Goal: Information Seeking & Learning: Learn about a topic

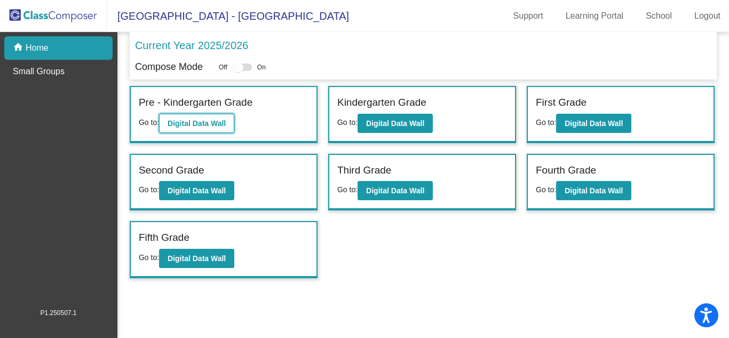
click at [215, 114] on button "Digital Data Wall" at bounding box center [196, 123] width 75 height 19
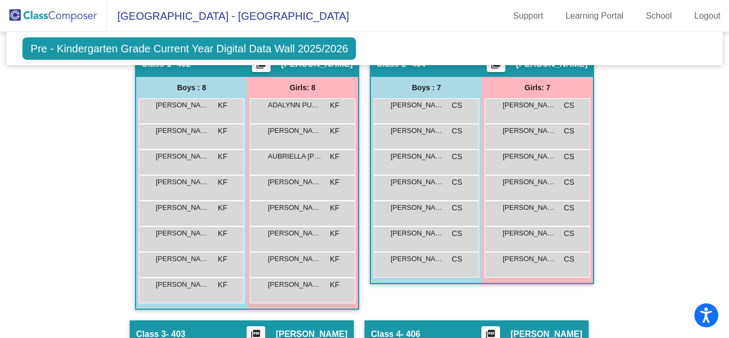
scroll to position [291, 0]
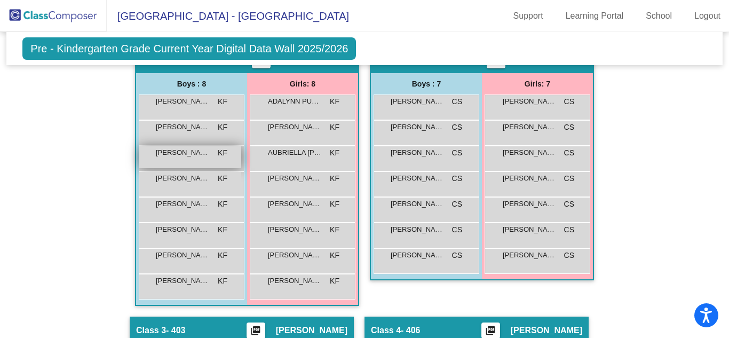
click at [192, 163] on div "[PERSON_NAME] [PERSON_NAME] lock do_not_disturb_alt" at bounding box center [190, 157] width 102 height 22
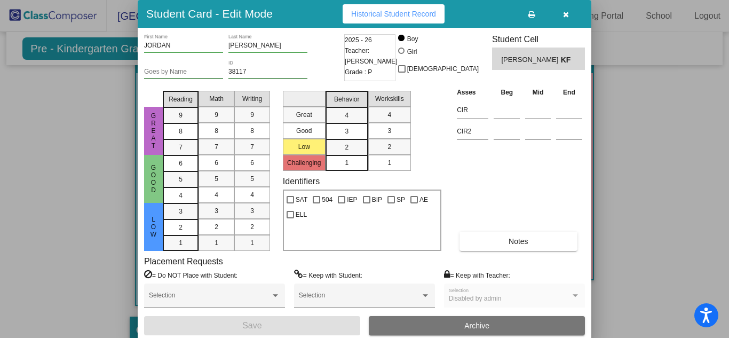
click at [565, 14] on icon "button" at bounding box center [566, 14] width 6 height 7
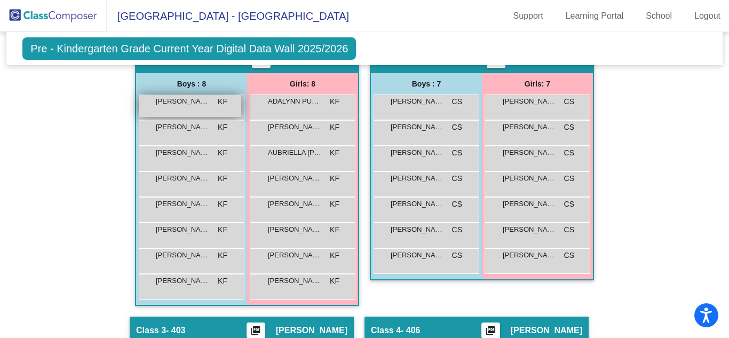
click at [204, 108] on div "[PERSON_NAME] lock do_not_disturb_alt" at bounding box center [190, 106] width 102 height 22
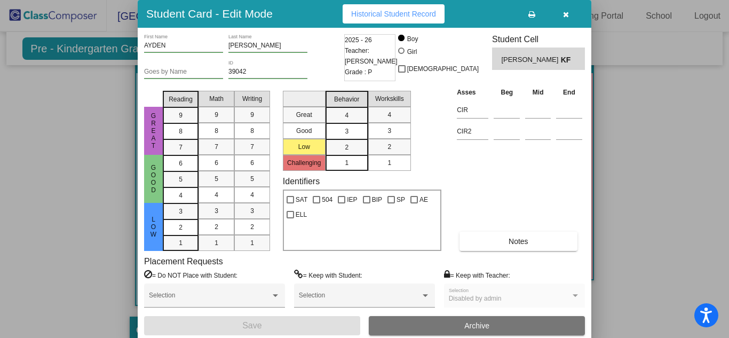
click at [569, 15] on button "button" at bounding box center [565, 13] width 34 height 19
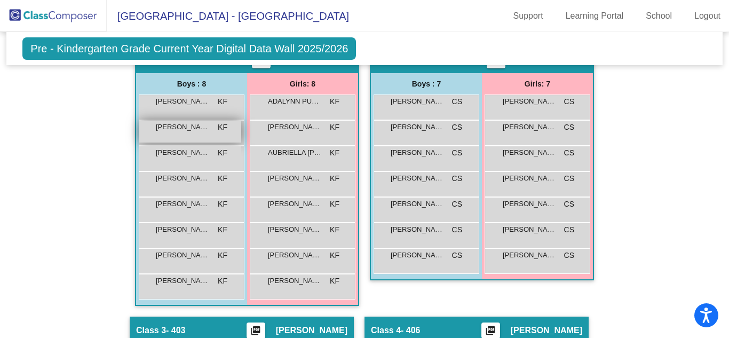
click at [182, 135] on div "[PERSON_NAME] KF lock do_not_disturb_alt" at bounding box center [190, 132] width 102 height 22
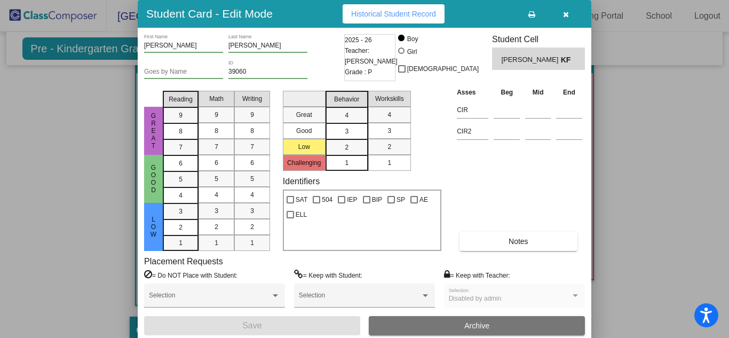
click at [566, 18] on button "button" at bounding box center [565, 13] width 34 height 19
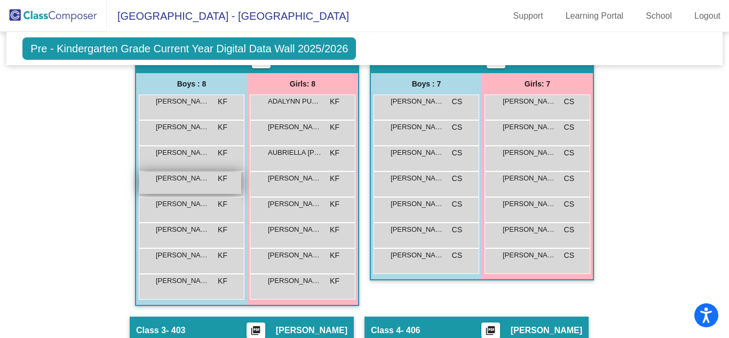
click at [201, 180] on span "[PERSON_NAME]" at bounding box center [182, 178] width 53 height 11
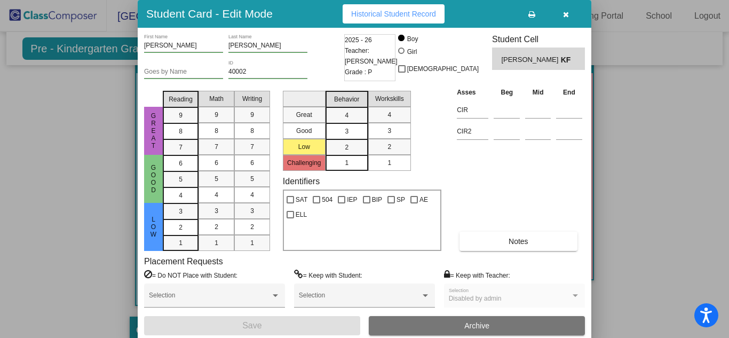
click at [565, 14] on icon "button" at bounding box center [566, 14] width 6 height 7
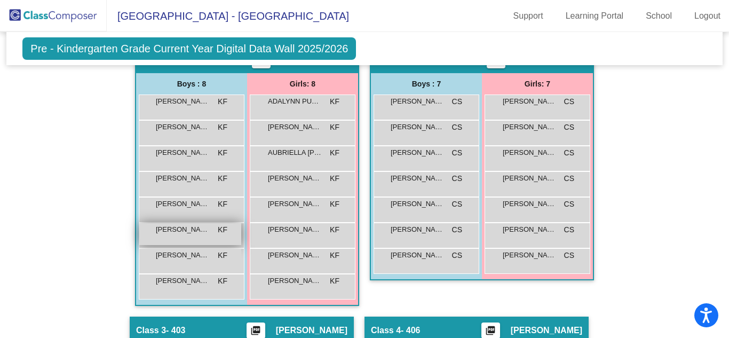
click at [180, 239] on div "[PERSON_NAME] lock do_not_disturb_alt" at bounding box center [190, 234] width 102 height 22
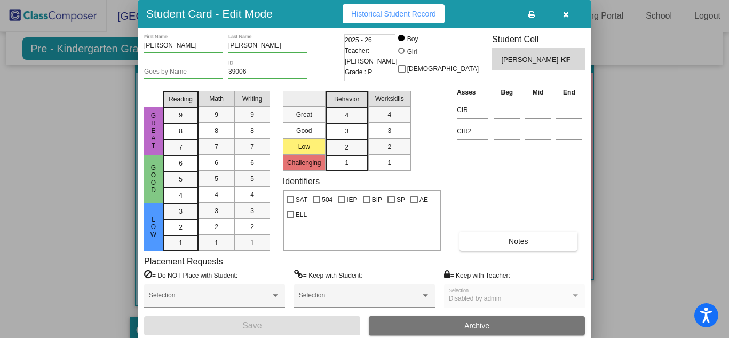
click at [566, 18] on icon "button" at bounding box center [566, 14] width 6 height 7
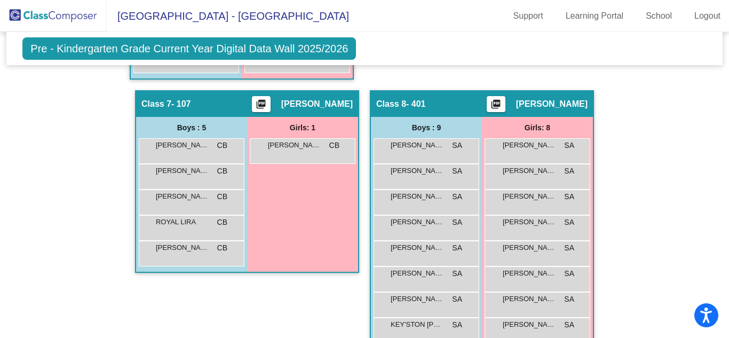
scroll to position [1101, 0]
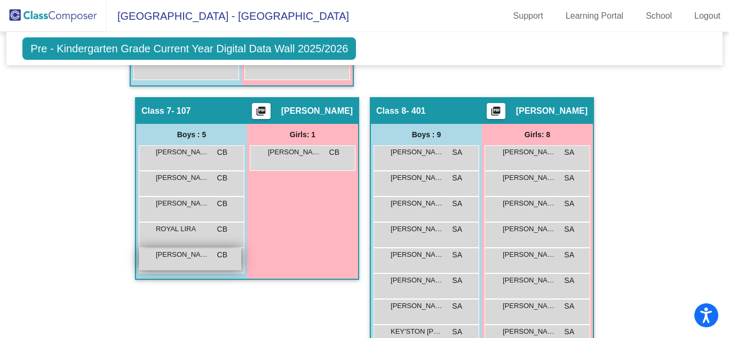
click at [173, 255] on span "[PERSON_NAME]" at bounding box center [182, 254] width 53 height 11
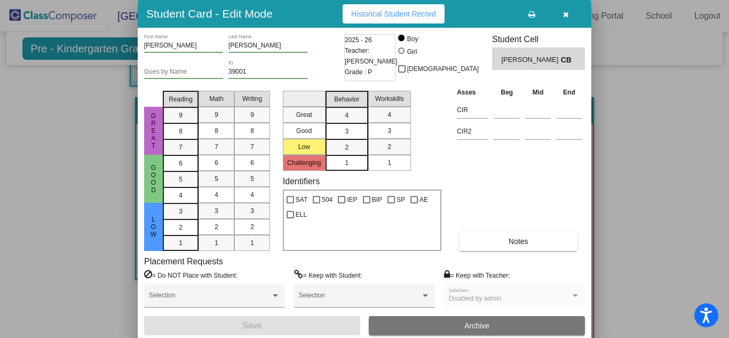
click at [566, 17] on icon "button" at bounding box center [566, 14] width 6 height 7
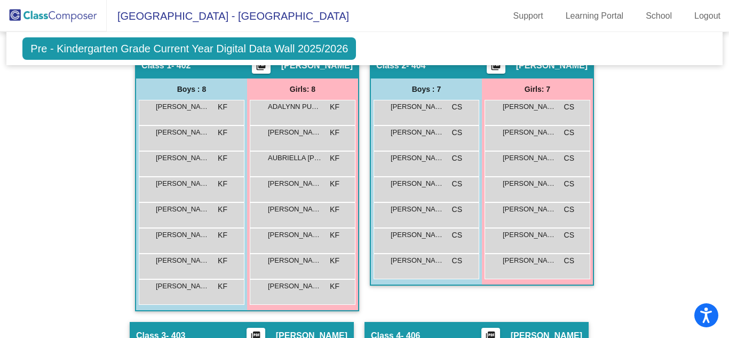
scroll to position [293, 0]
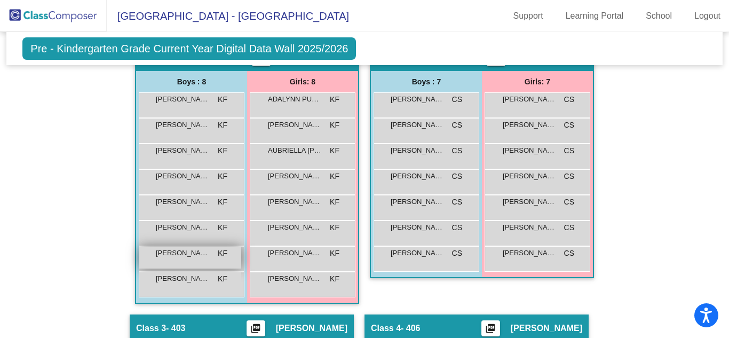
click at [173, 249] on span "[PERSON_NAME]" at bounding box center [182, 252] width 53 height 11
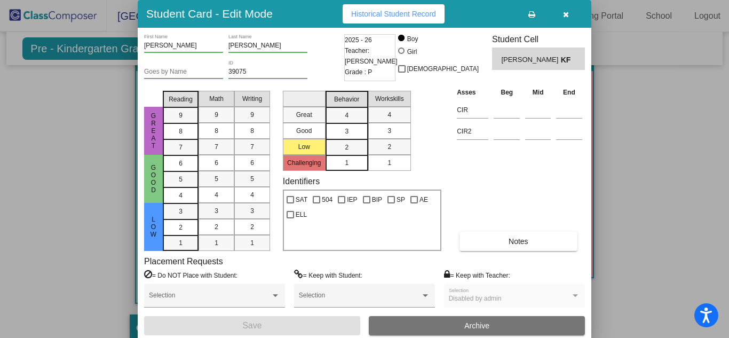
click at [563, 15] on icon "button" at bounding box center [566, 14] width 6 height 7
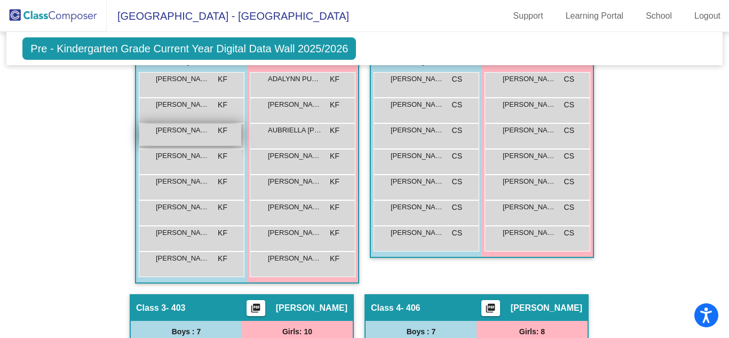
scroll to position [318, 0]
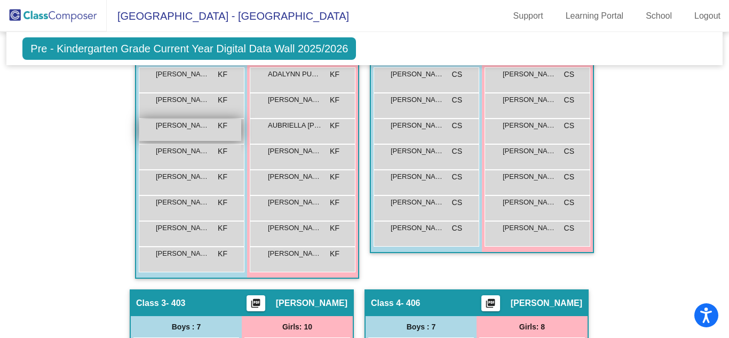
click at [176, 134] on div "[PERSON_NAME] [PERSON_NAME] lock do_not_disturb_alt" at bounding box center [190, 130] width 102 height 22
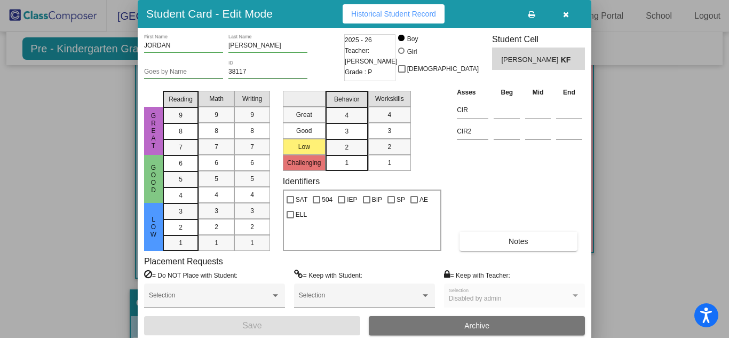
click at [565, 20] on button "button" at bounding box center [565, 13] width 34 height 19
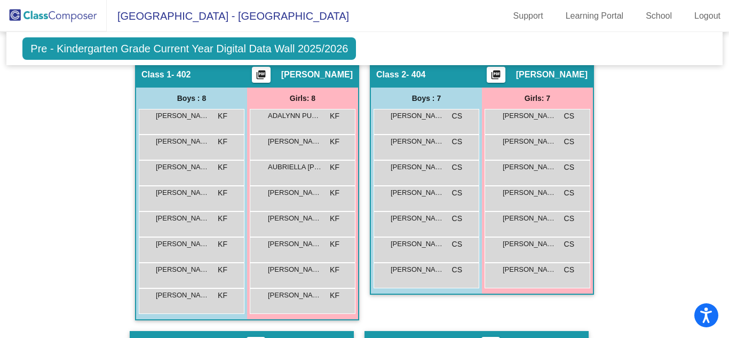
scroll to position [275, 0]
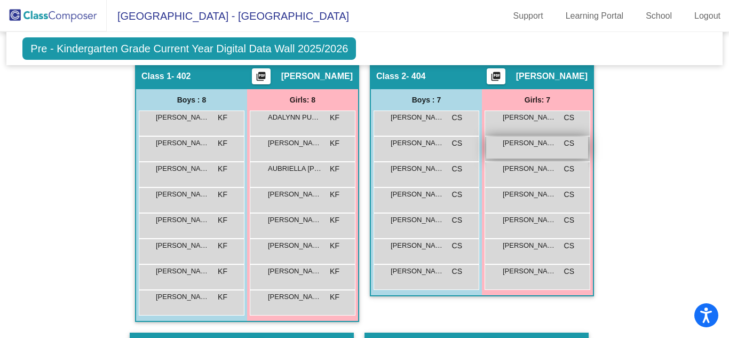
click at [527, 149] on div "[PERSON_NAME] CS lock do_not_disturb_alt" at bounding box center [537, 148] width 102 height 22
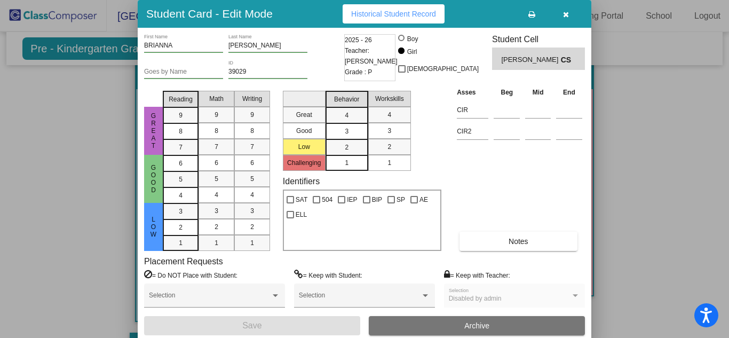
click at [566, 20] on button "button" at bounding box center [565, 13] width 34 height 19
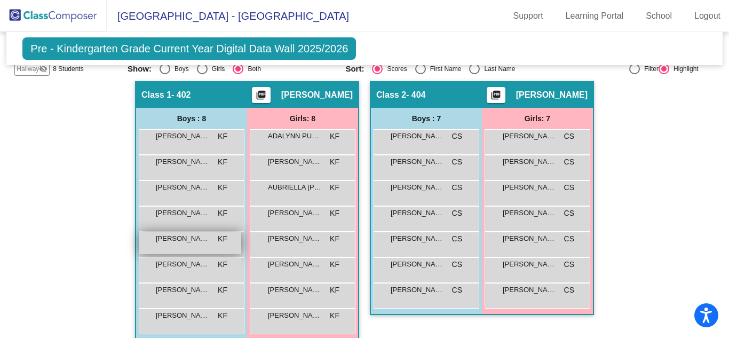
scroll to position [272, 0]
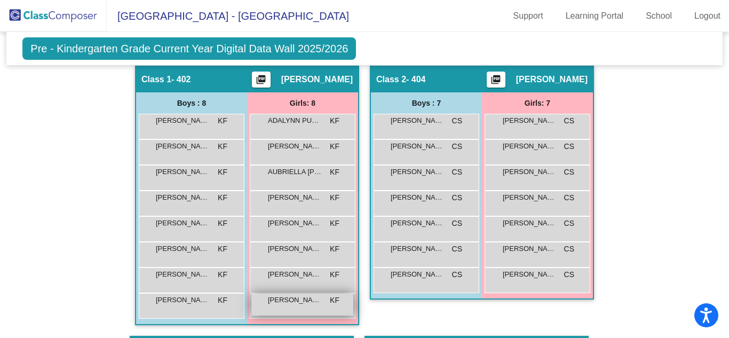
click at [289, 301] on span "[PERSON_NAME]" at bounding box center [294, 299] width 53 height 11
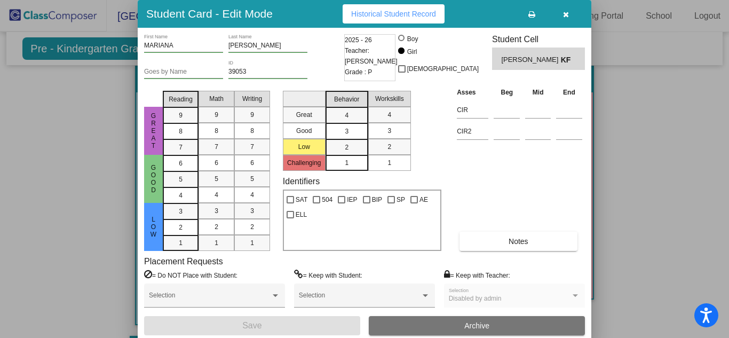
click at [566, 16] on icon "button" at bounding box center [566, 14] width 6 height 7
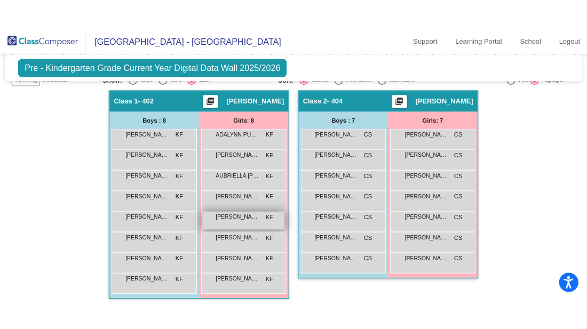
scroll to position [273, 0]
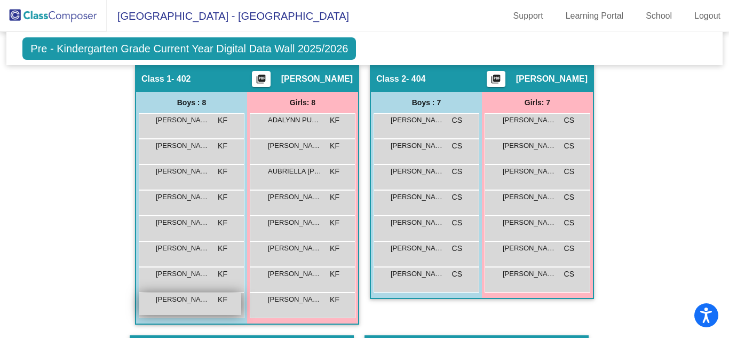
click at [176, 302] on span "[PERSON_NAME]" at bounding box center [182, 299] width 53 height 11
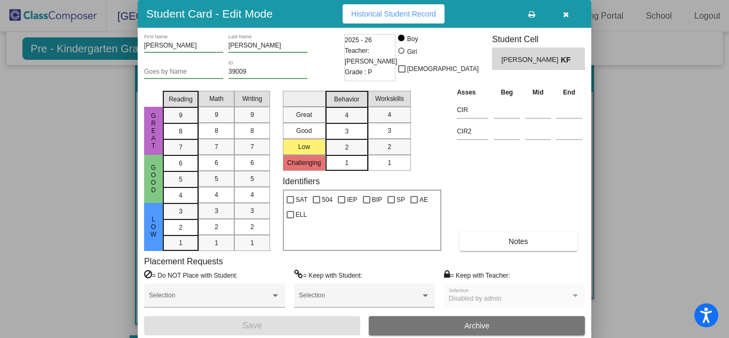
click at [569, 18] on button "button" at bounding box center [565, 13] width 34 height 19
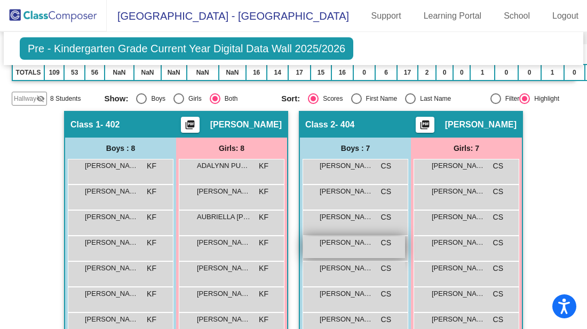
scroll to position [318, 0]
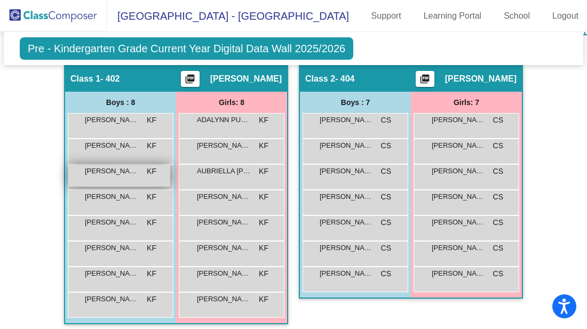
click at [119, 173] on span "[PERSON_NAME]" at bounding box center [111, 171] width 53 height 11
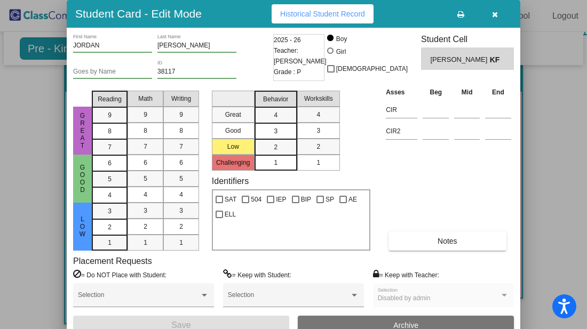
click at [495, 18] on icon "button" at bounding box center [495, 14] width 6 height 7
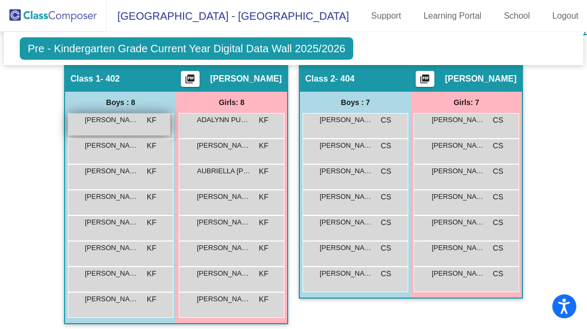
click at [118, 133] on div "[PERSON_NAME] lock do_not_disturb_alt" at bounding box center [119, 125] width 102 height 22
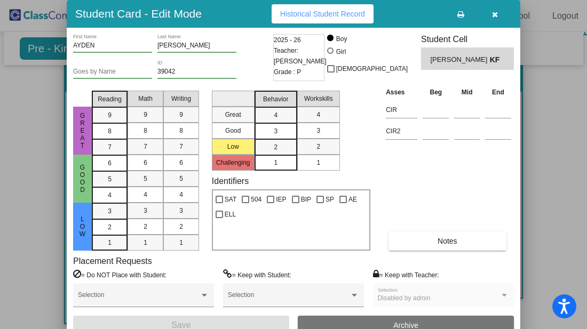
click at [494, 16] on icon "button" at bounding box center [495, 14] width 6 height 7
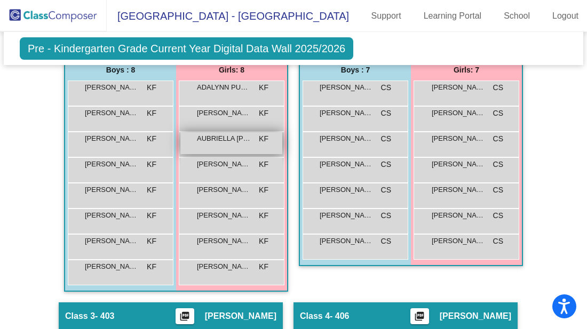
scroll to position [347, 0]
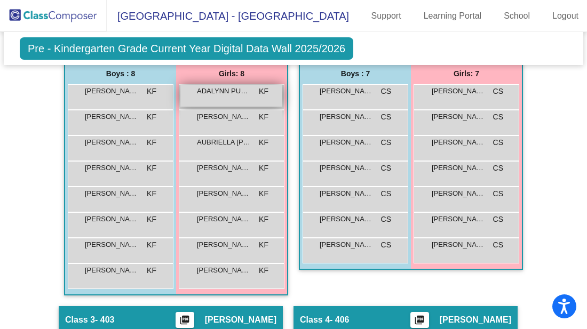
click at [216, 98] on div "ADALYNN [PERSON_NAME] lock do_not_disturb_alt" at bounding box center [231, 96] width 102 height 22
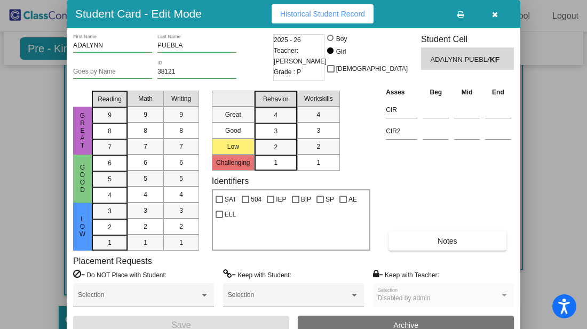
click at [492, 15] on icon "button" at bounding box center [495, 14] width 6 height 7
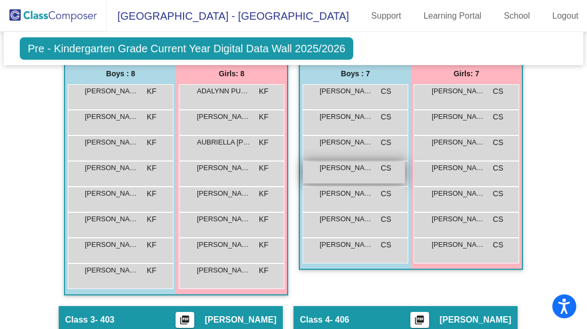
click at [346, 171] on span "[PERSON_NAME]" at bounding box center [345, 168] width 53 height 11
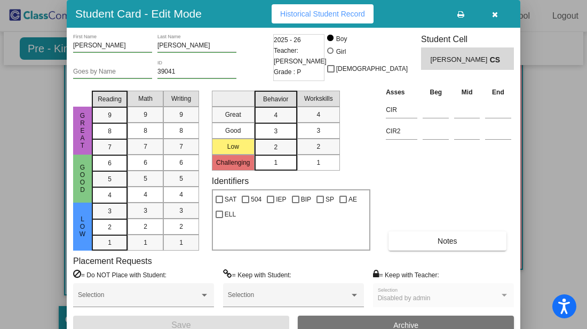
click at [499, 14] on button "button" at bounding box center [494, 13] width 34 height 19
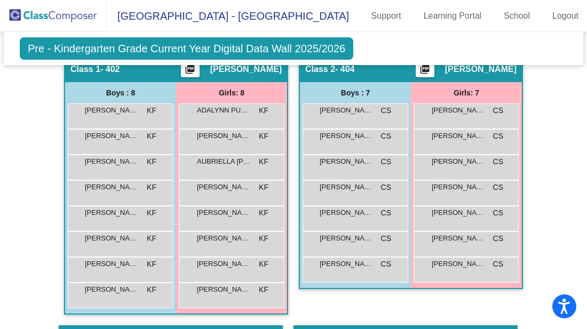
scroll to position [329, 0]
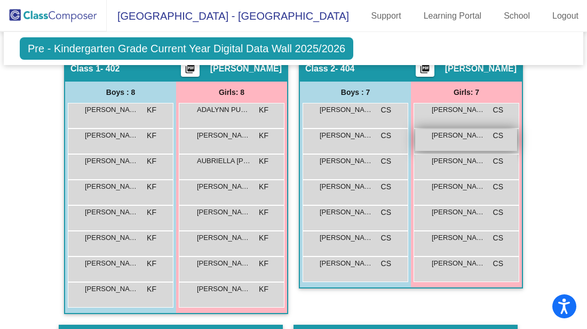
click at [456, 148] on div "[PERSON_NAME] CS lock do_not_disturb_alt" at bounding box center [466, 140] width 102 height 22
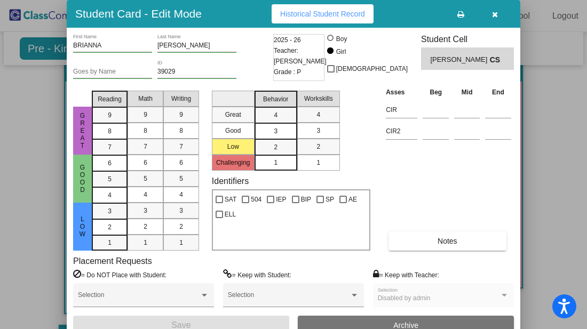
click at [496, 13] on icon "button" at bounding box center [495, 14] width 6 height 7
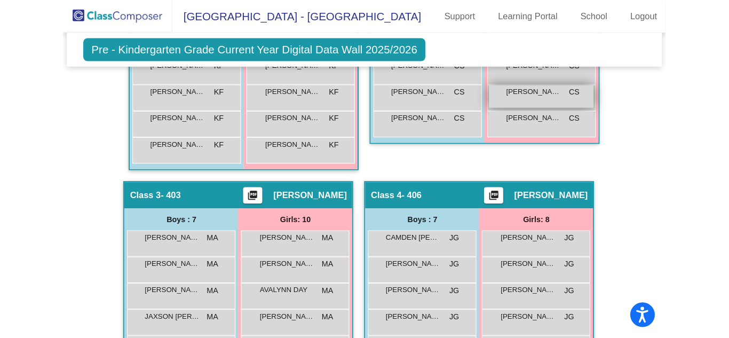
scroll to position [0, 0]
